Goal: Find specific page/section: Find specific page/section

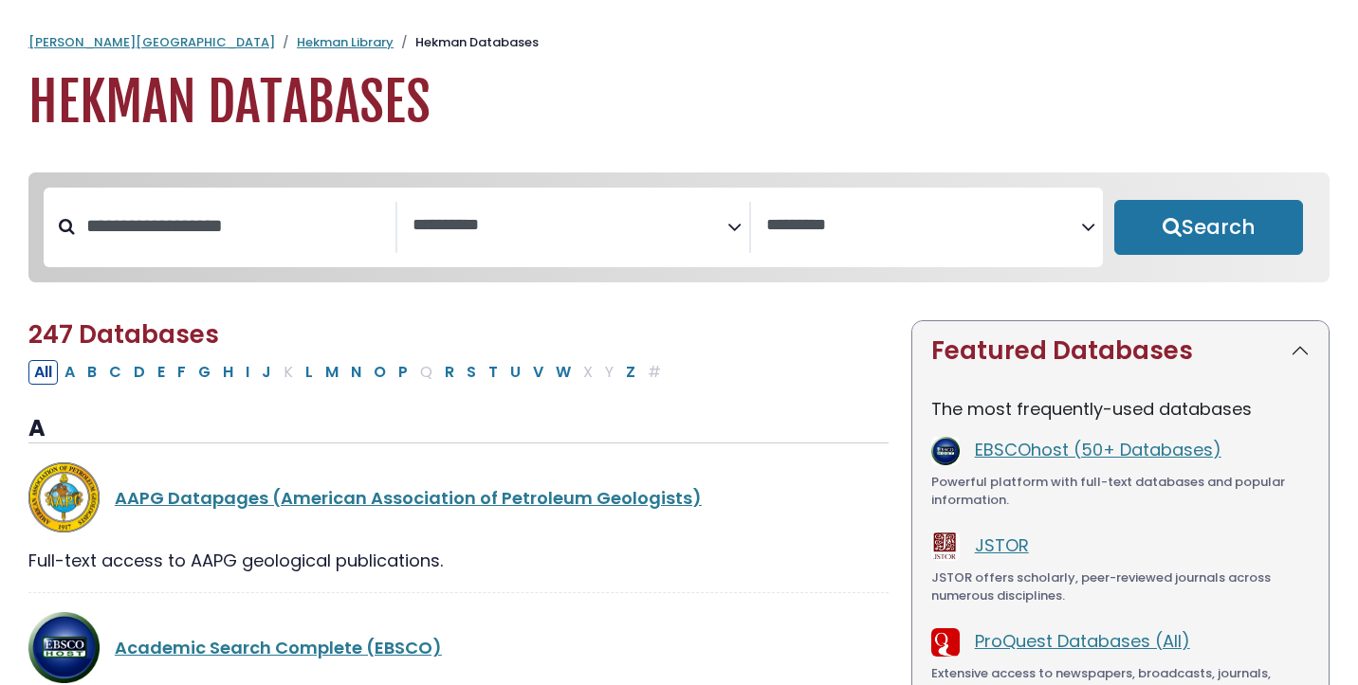
select select "Database Subject Filter"
select select "Database Vendors Filter"
click at [144, 373] on button "D" at bounding box center [139, 372] width 23 height 25
select select "Database Subject Filter"
select select "Database Vendors Filter"
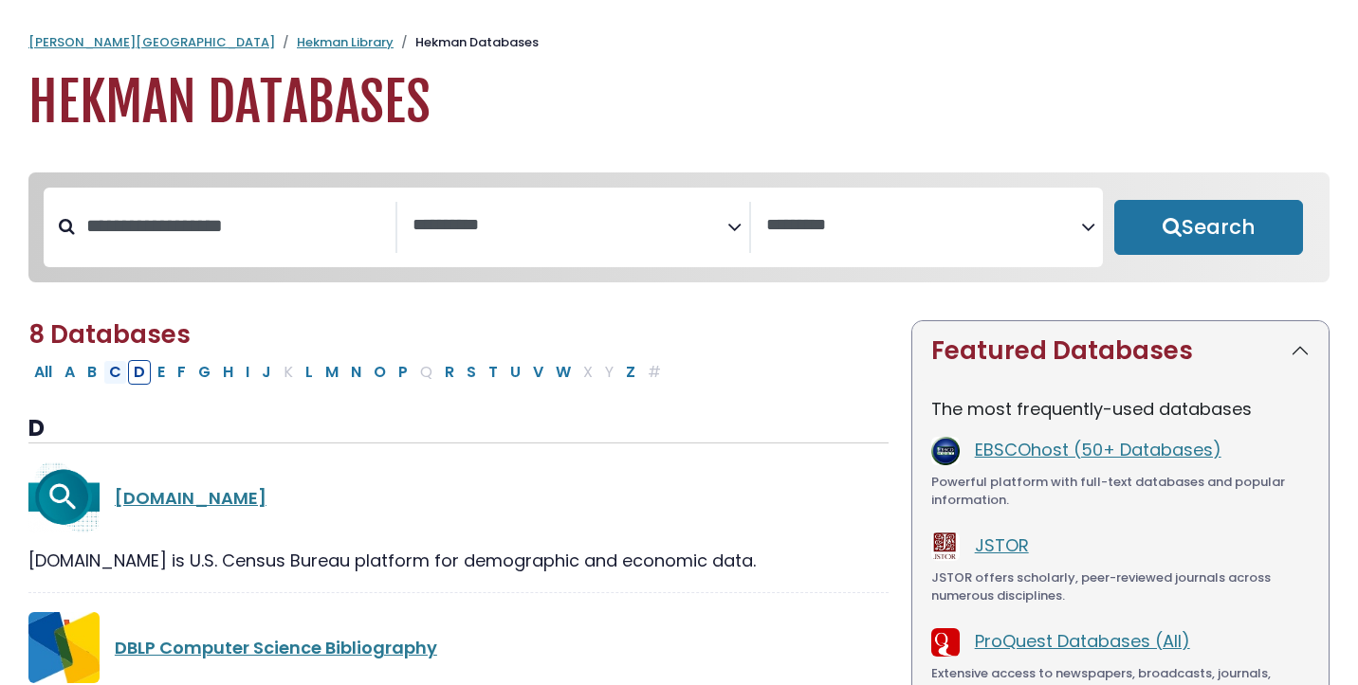
click at [114, 379] on button "C" at bounding box center [115, 372] width 24 height 25
select select "Database Subject Filter"
select select "Database Vendors Filter"
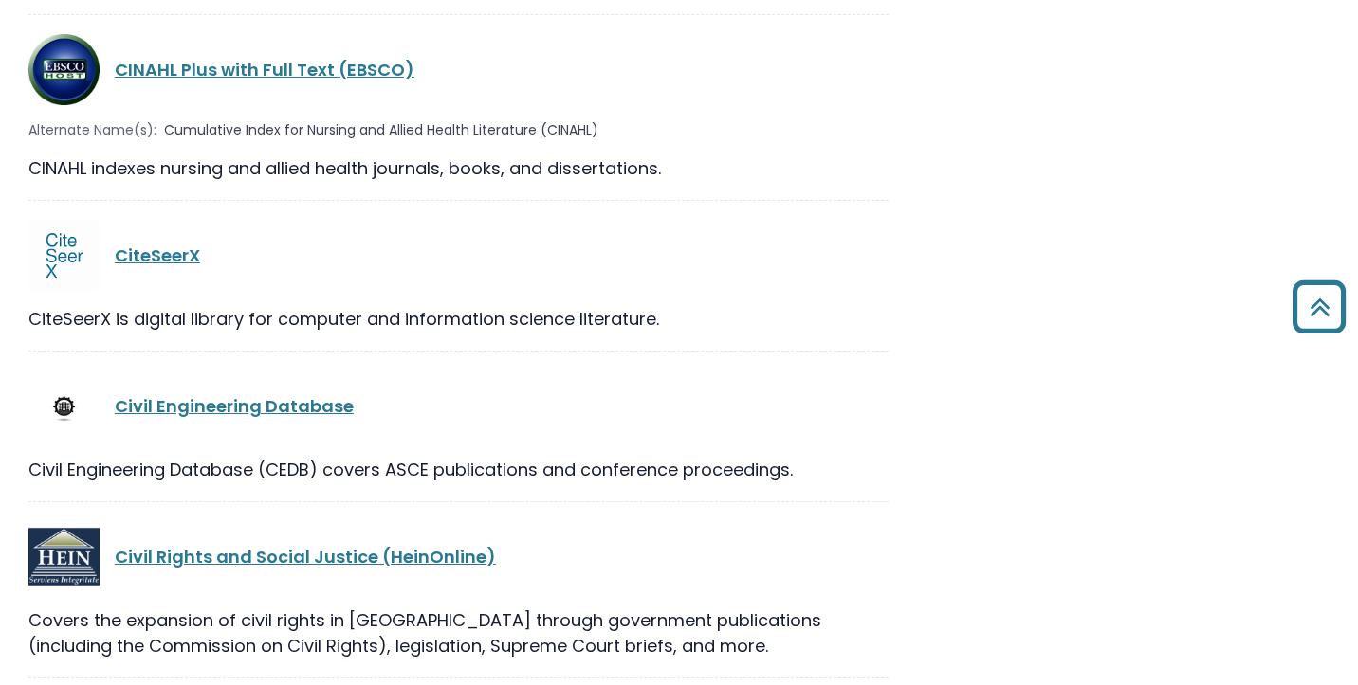
scroll to position [2979, 0]
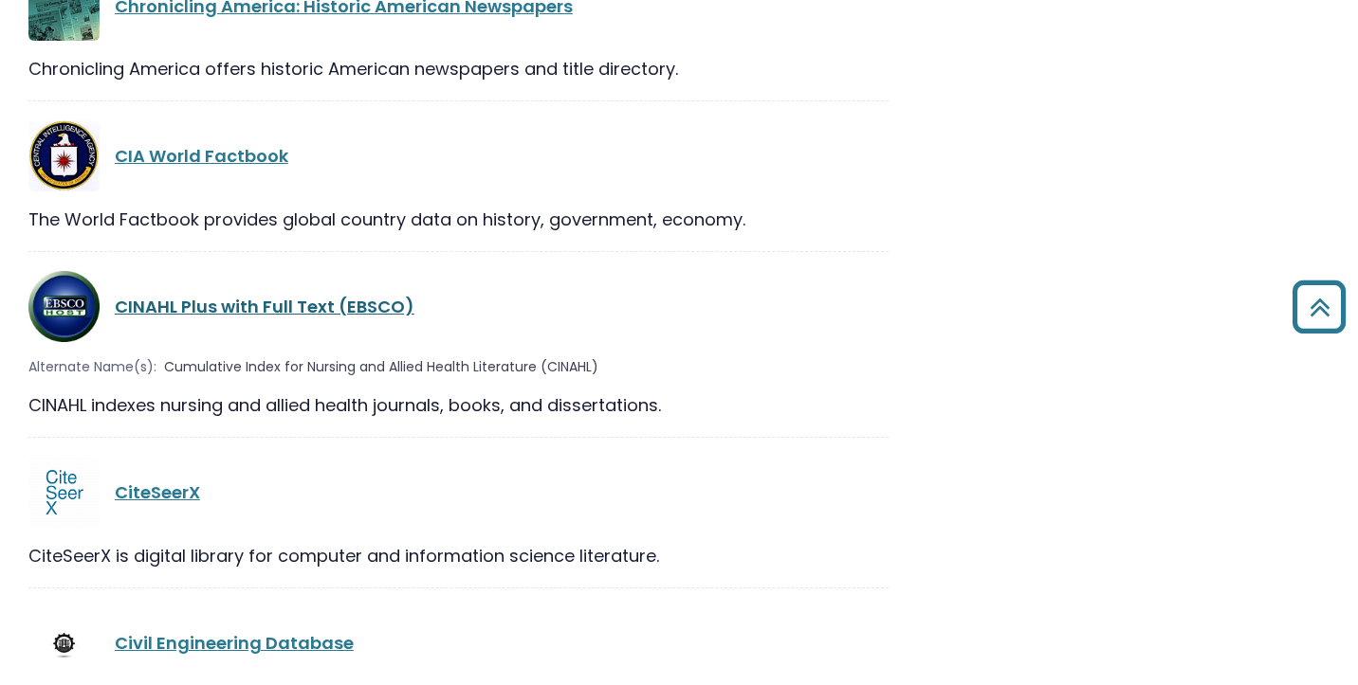
click at [195, 295] on link "CINAHL Plus with Full Text (EBSCO)" at bounding box center [265, 307] width 300 height 24
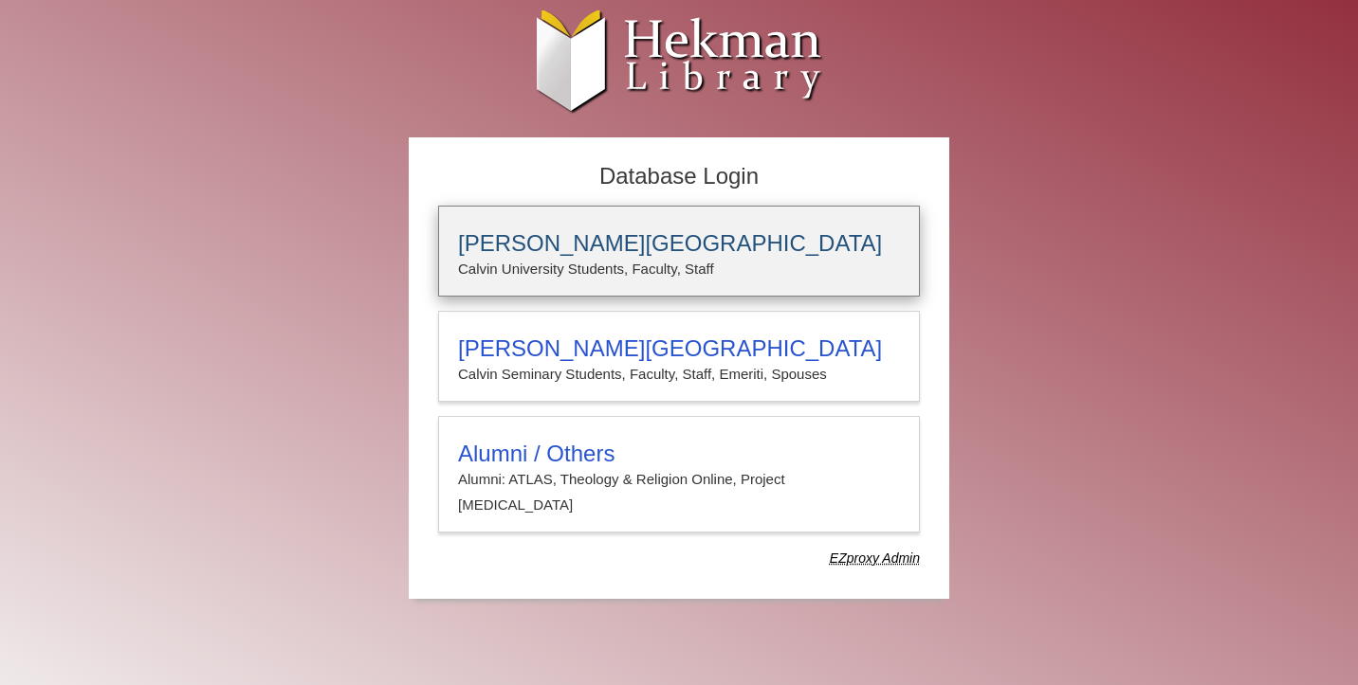
click at [549, 251] on h3 "[PERSON_NAME][GEOGRAPHIC_DATA]" at bounding box center [679, 243] width 442 height 27
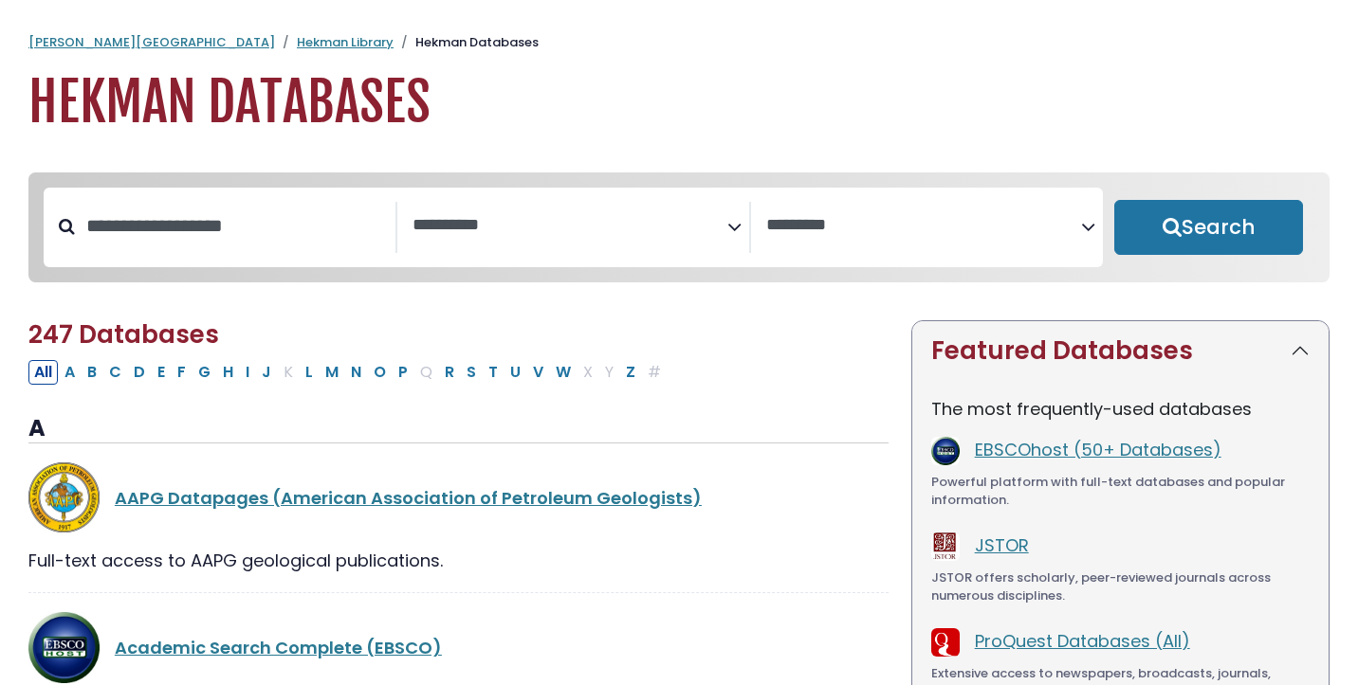
select select "Database Subject Filter"
select select "Database Vendors Filter"
click at [401, 374] on button "P" at bounding box center [402, 372] width 21 height 25
select select "Database Subject Filter"
select select "Database Vendors Filter"
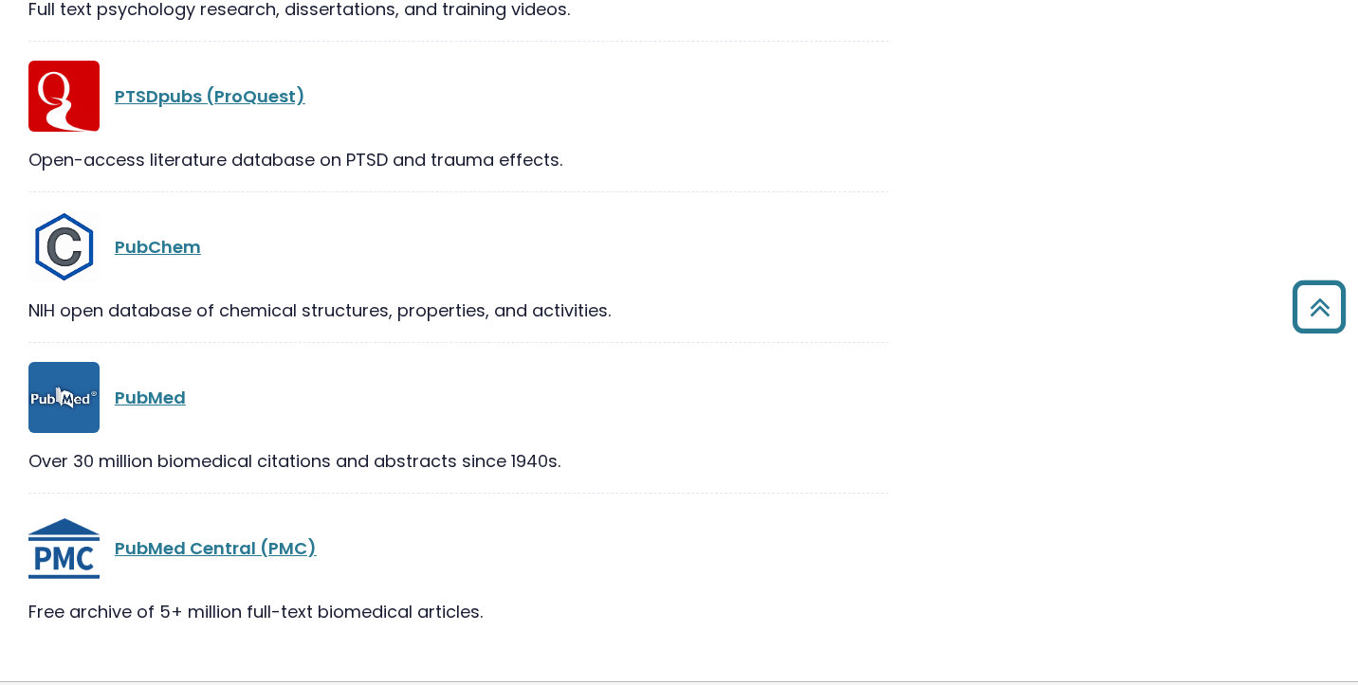
scroll to position [3402, 0]
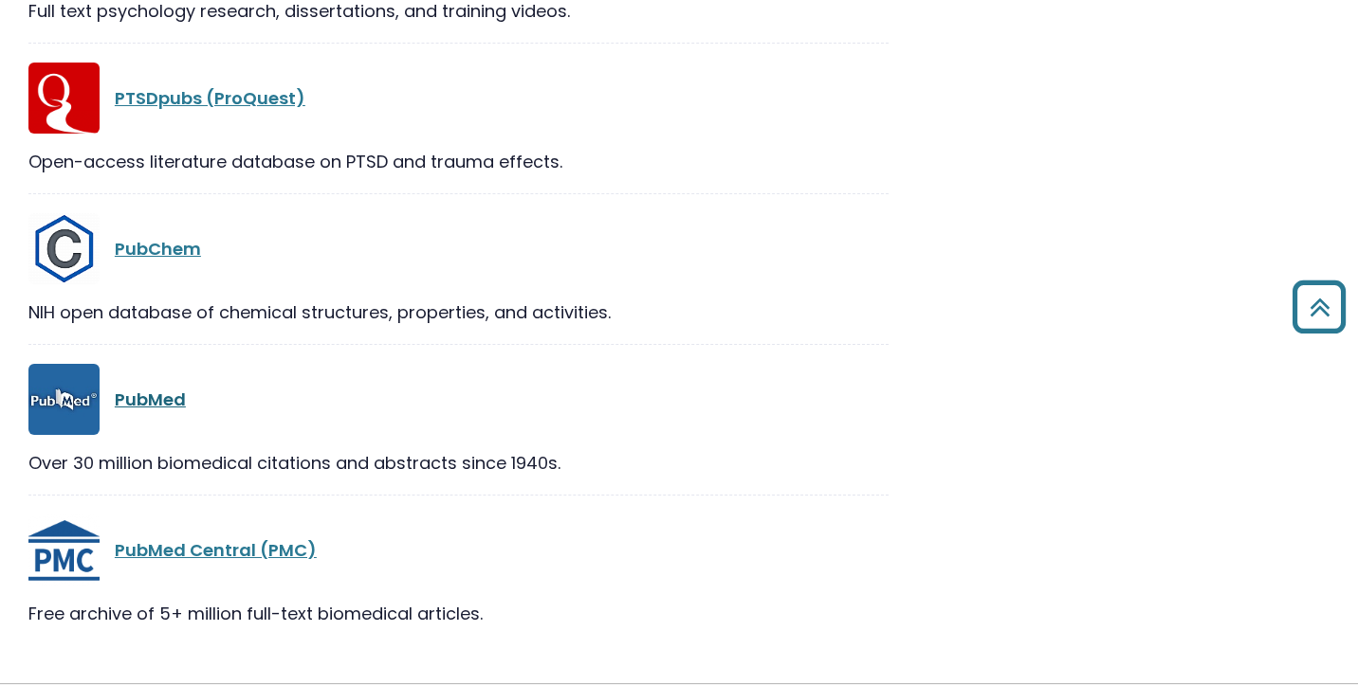
click at [166, 407] on link "PubMed" at bounding box center [150, 400] width 71 height 24
